Goal: Task Accomplishment & Management: Use online tool/utility

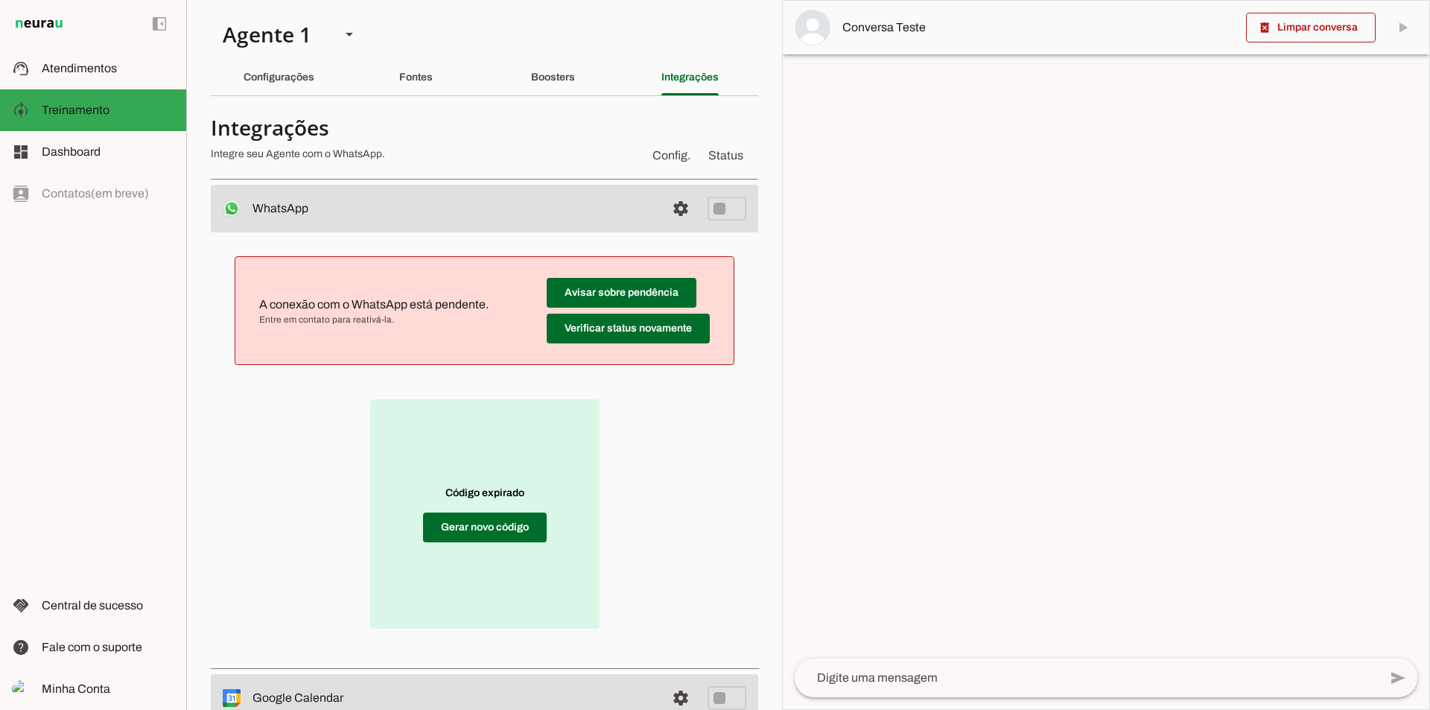
scroll to position [10, 0]
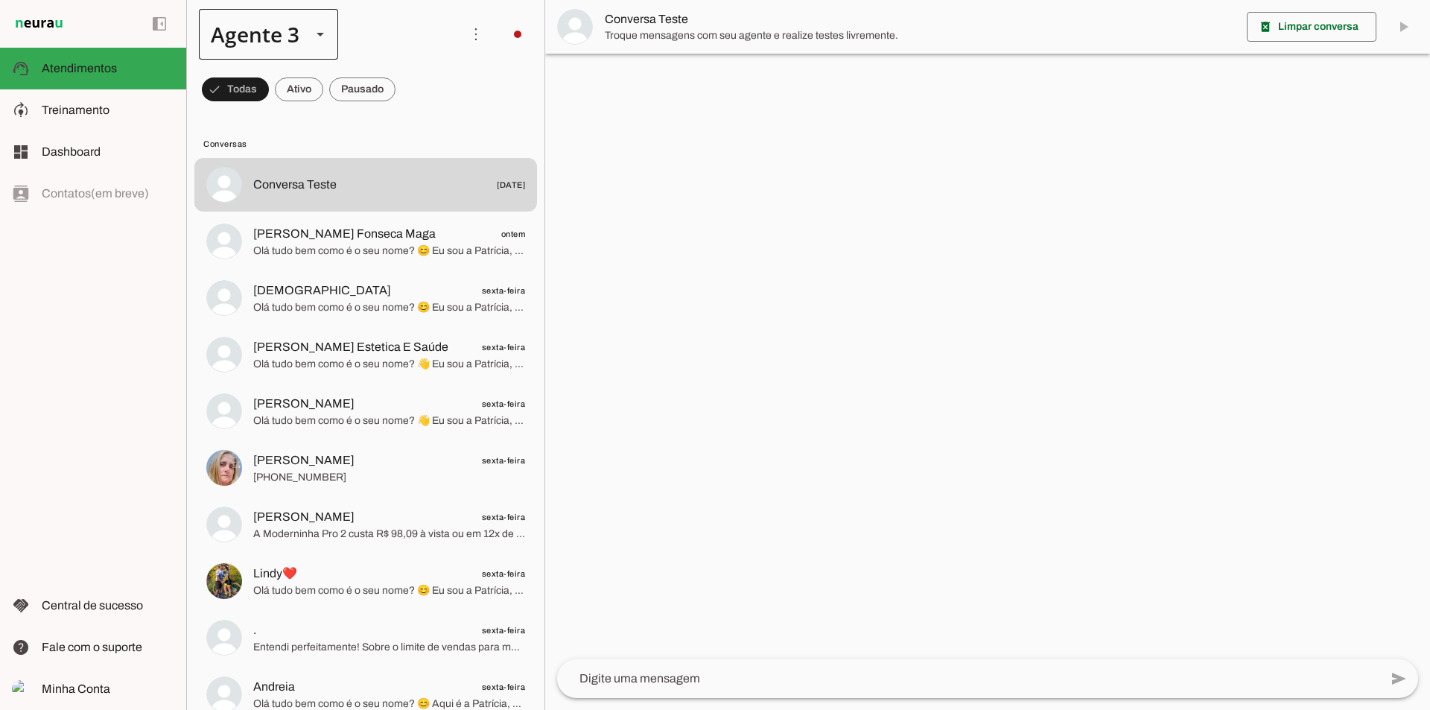
click at [332, 42] on div at bounding box center [320, 34] width 36 height 51
click at [398, 74] on md-item "Agente 1" at bounding box center [467, 95] width 139 height 42
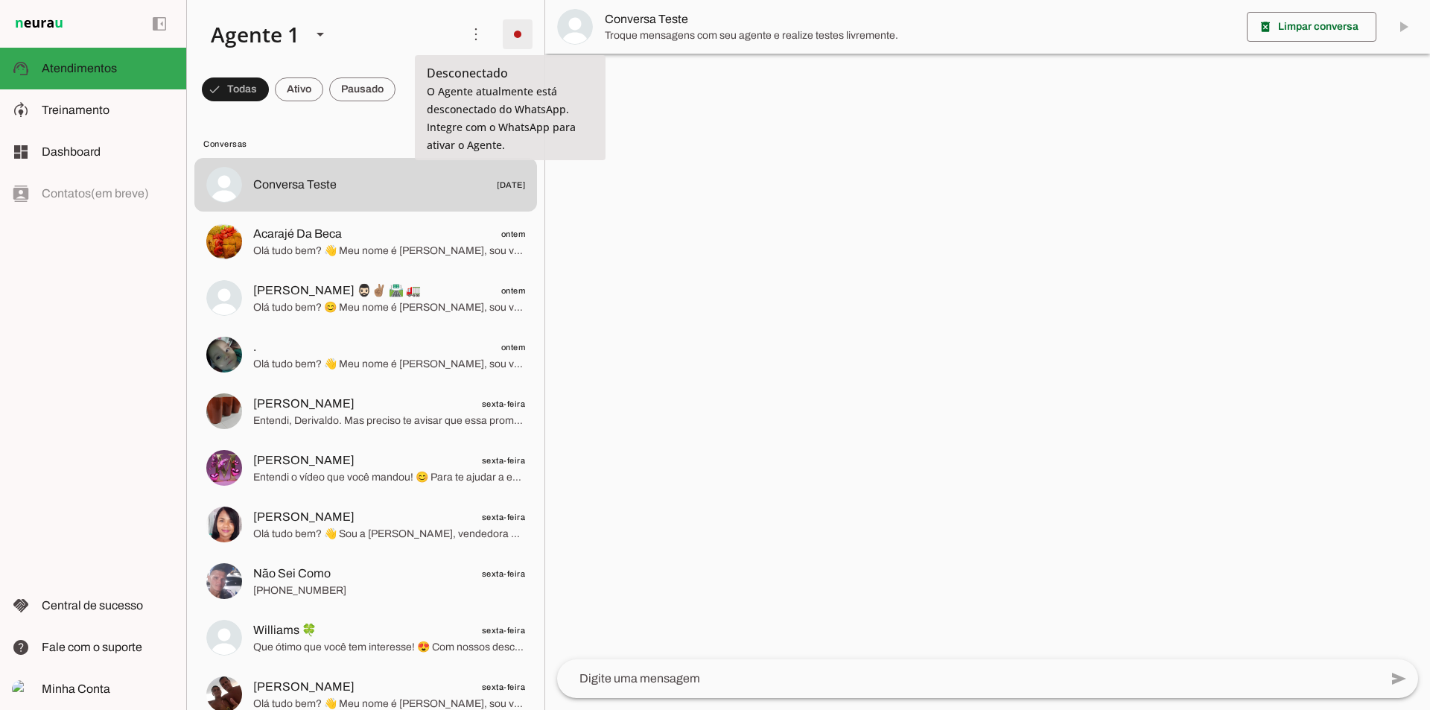
click at [515, 32] on span at bounding box center [518, 34] width 36 height 36
click at [682, 56] on md-item "Integrar com WhatsApp" at bounding box center [724, 91] width 84 height 72
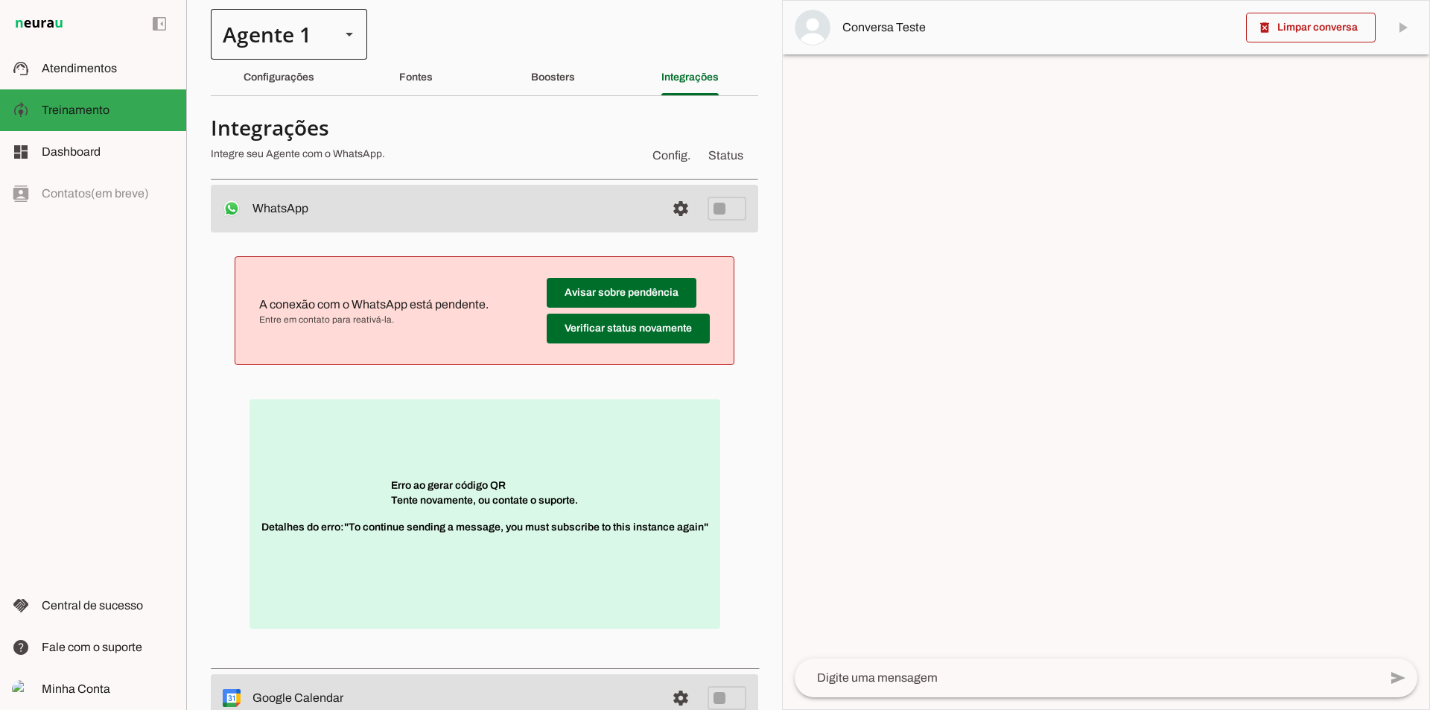
click at [344, 22] on div at bounding box center [349, 34] width 36 height 51
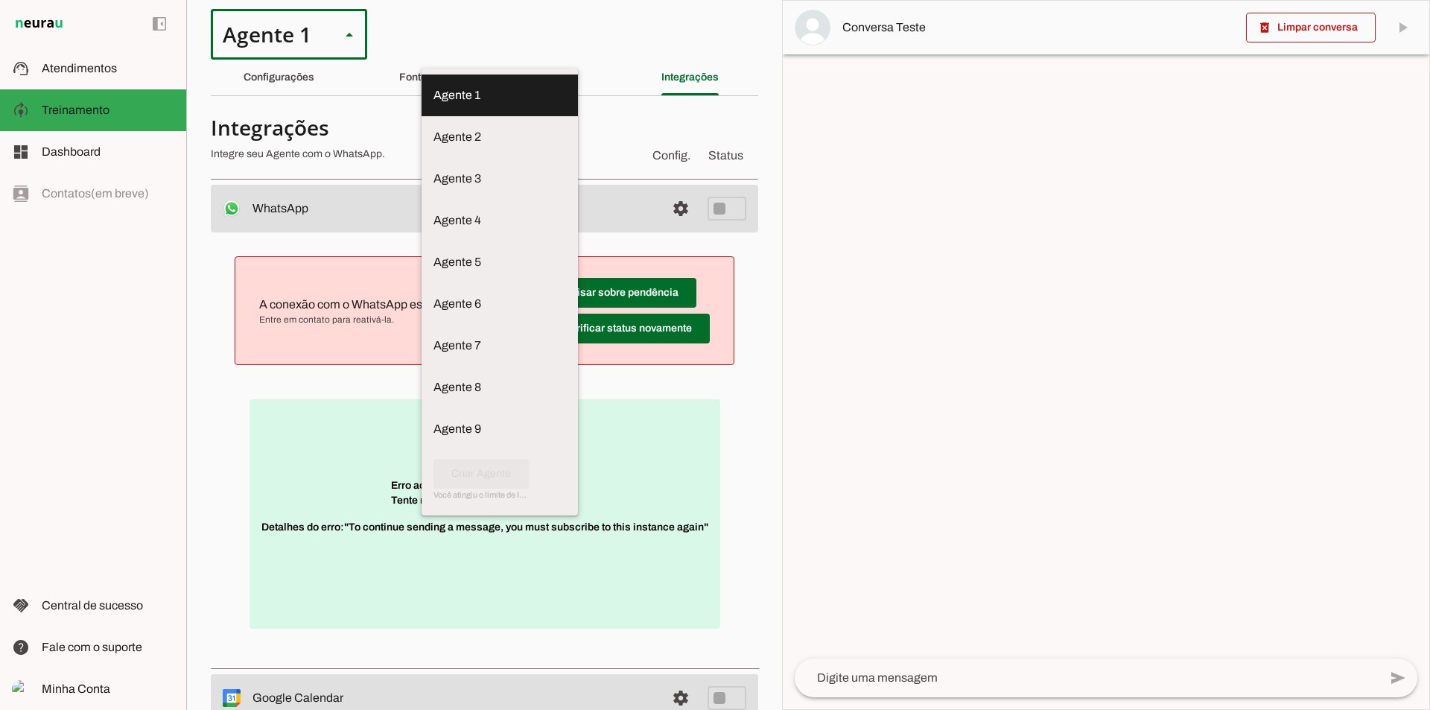
click at [344, 22] on div at bounding box center [349, 34] width 36 height 51
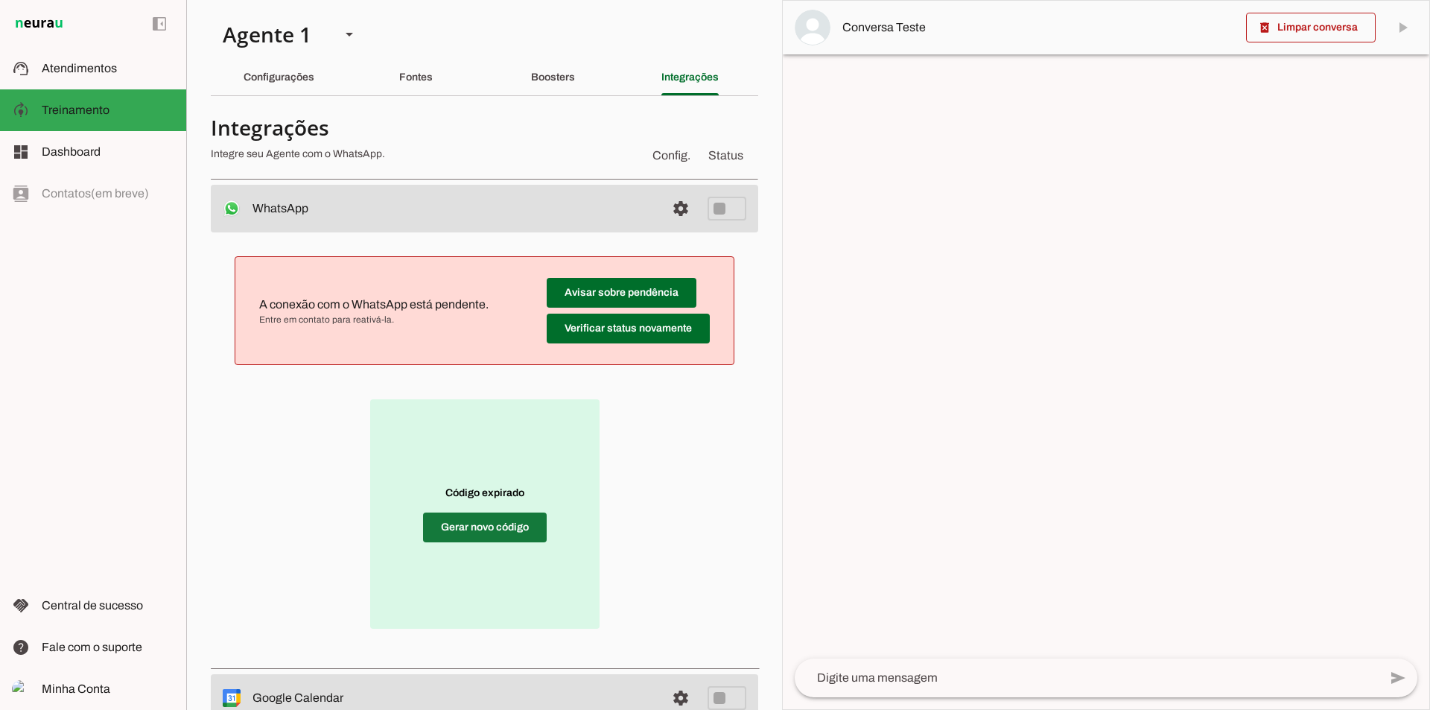
click at [471, 527] on span at bounding box center [485, 527] width 124 height 36
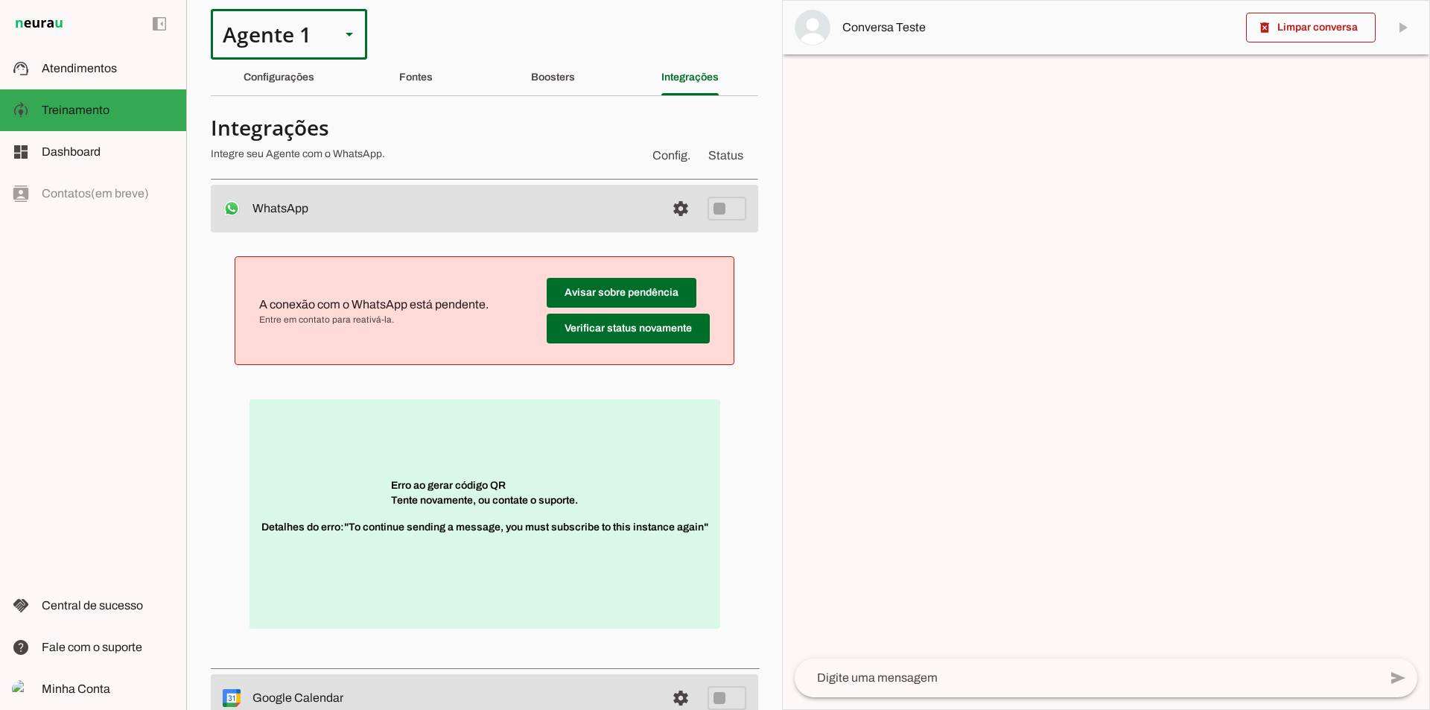
click at [308, 48] on div "Agente 1" at bounding box center [270, 34] width 118 height 51
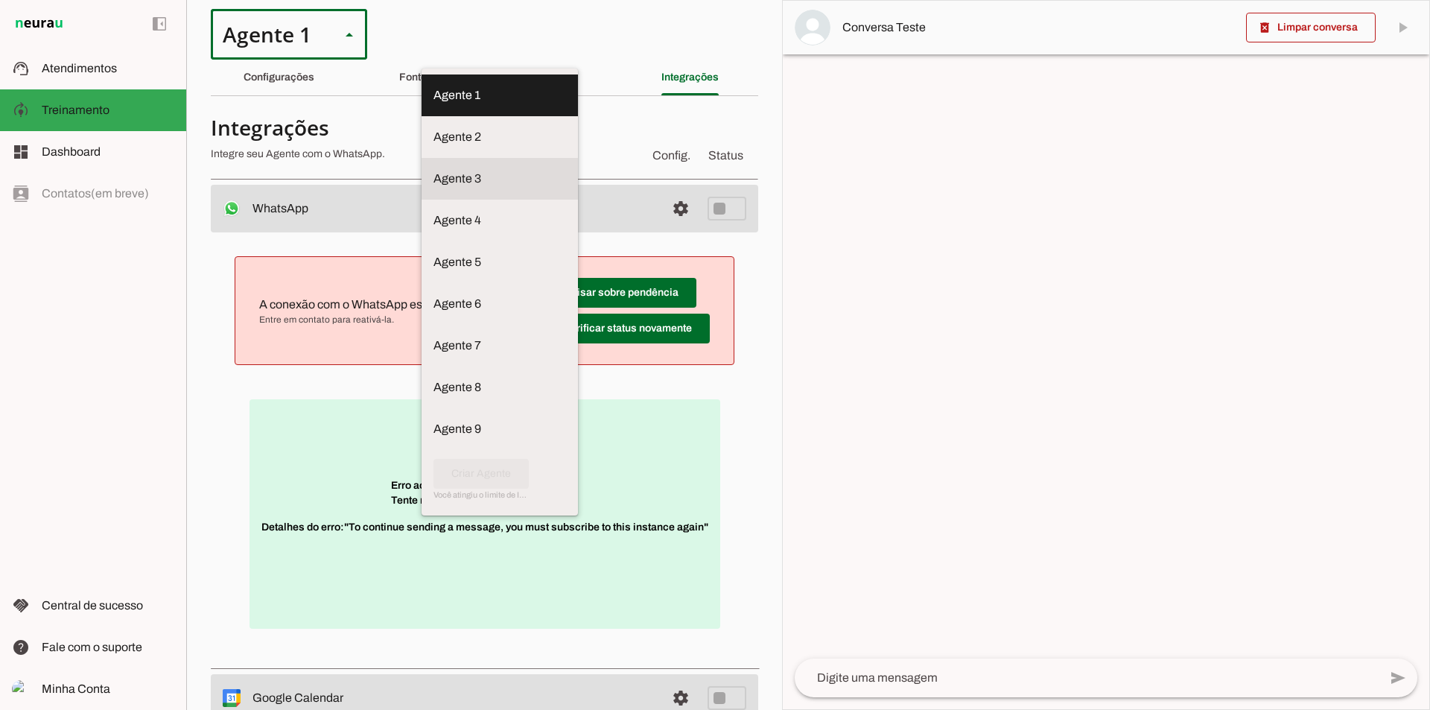
click at [433, 174] on slot at bounding box center [499, 179] width 133 height 18
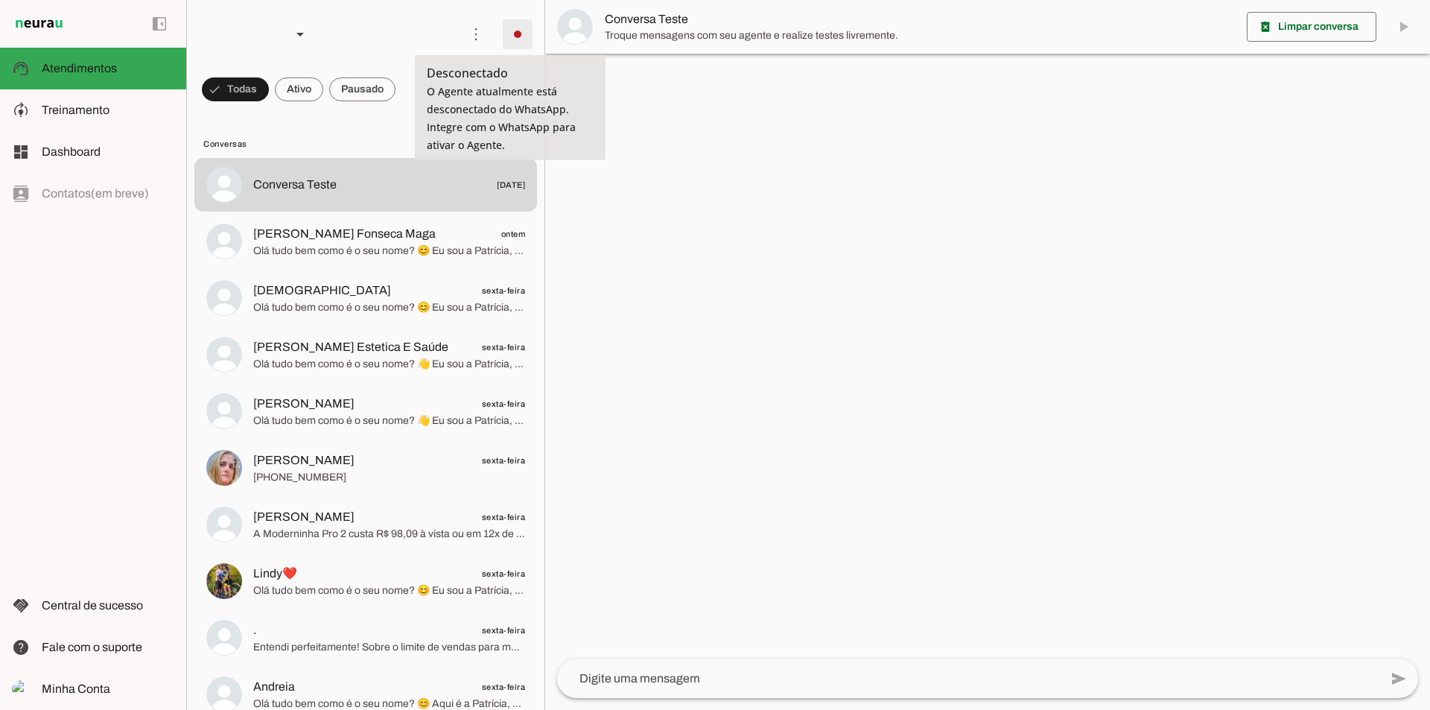
click at [521, 36] on span at bounding box center [518, 34] width 36 height 36
click at [682, 66] on md-item "Integrar com WhatsApp" at bounding box center [724, 91] width 84 height 72
